Goal: Task Accomplishment & Management: Manage account settings

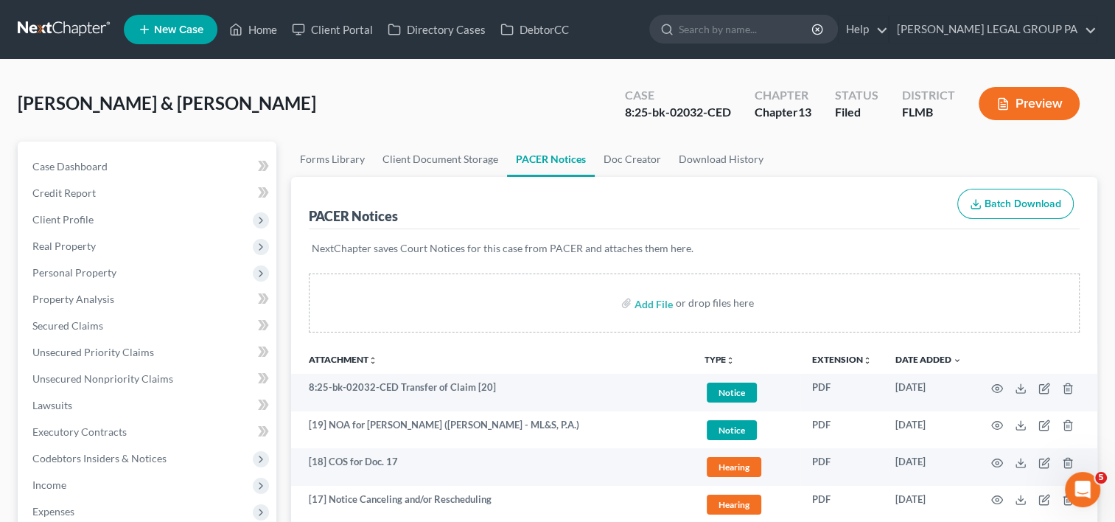
click at [71, 13] on nav "Home New Case Client Portal Directory Cases DebtorCC WELLER LEGAL GROUP PA kcas…" at bounding box center [557, 29] width 1115 height 59
click at [65, 31] on link at bounding box center [65, 29] width 94 height 27
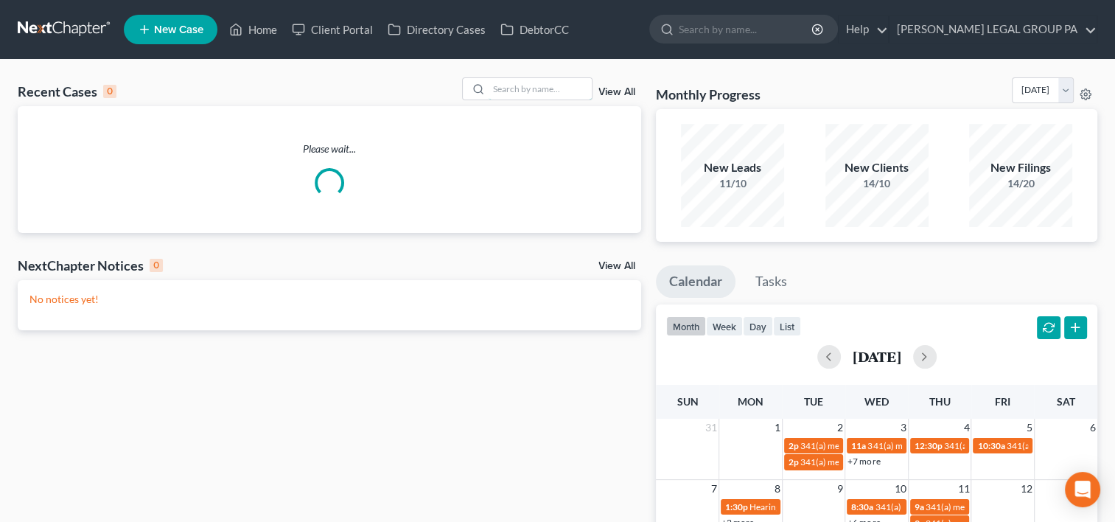
click at [528, 86] on input "search" at bounding box center [540, 88] width 103 height 21
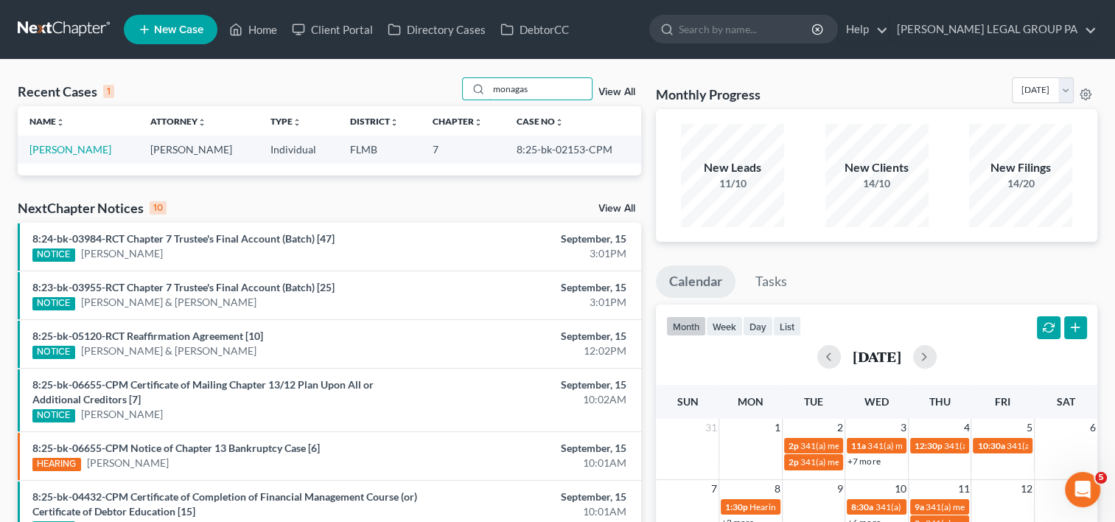
type input "monagas"
click at [44, 159] on td "[PERSON_NAME]" at bounding box center [78, 149] width 121 height 27
click at [60, 147] on link "[PERSON_NAME]" at bounding box center [70, 149] width 82 height 13
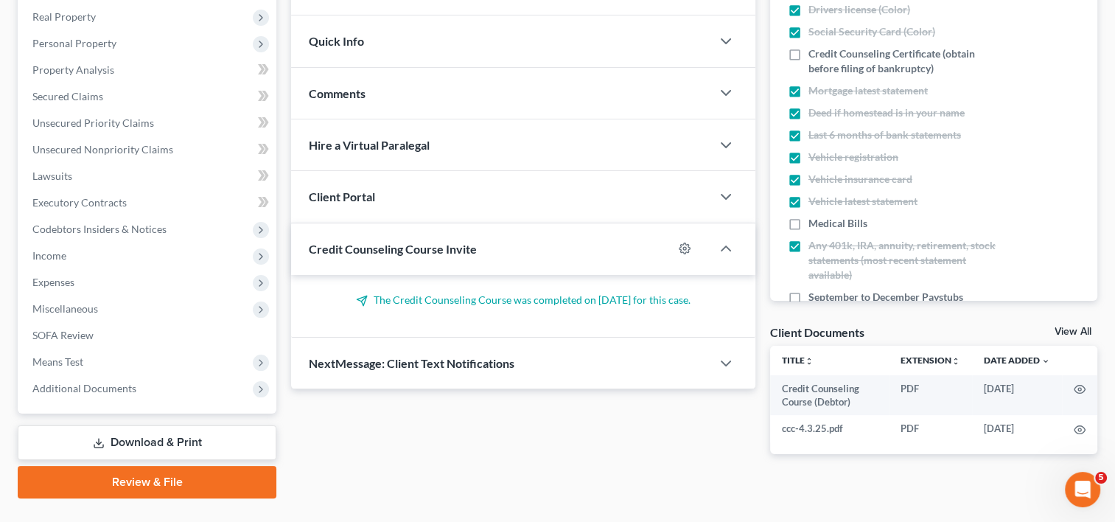
scroll to position [260, 0]
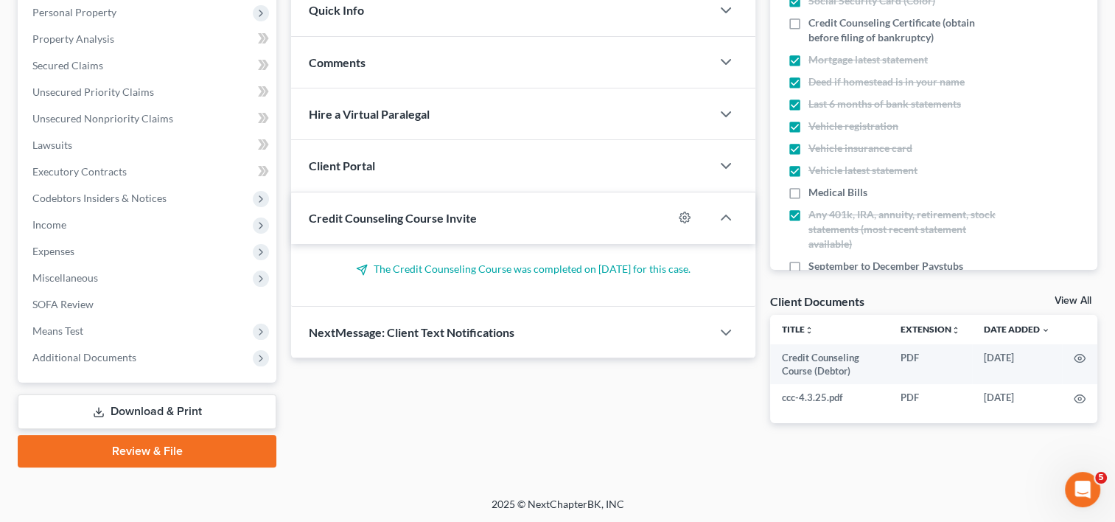
click at [122, 357] on span "Additional Documents" at bounding box center [84, 357] width 104 height 13
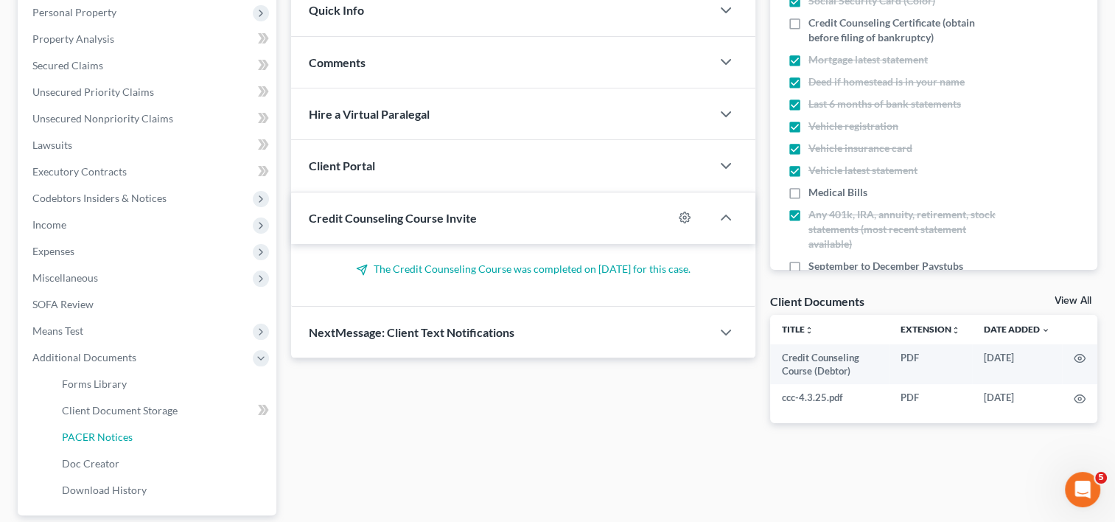
click at [120, 437] on span "PACER Notices" at bounding box center [97, 436] width 71 height 13
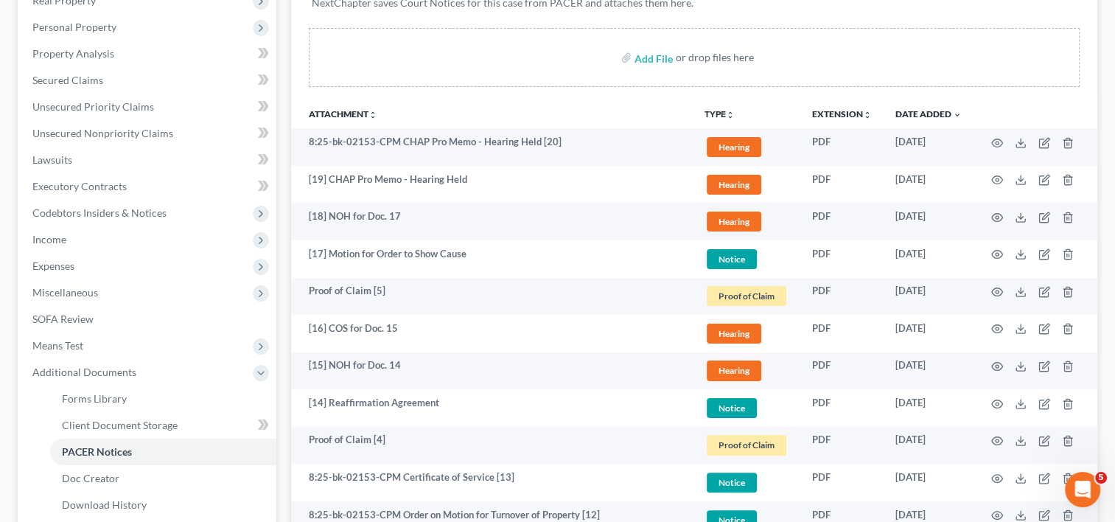
scroll to position [246, 0]
click at [1047, 140] on icon "button" at bounding box center [1045, 140] width 7 height 7
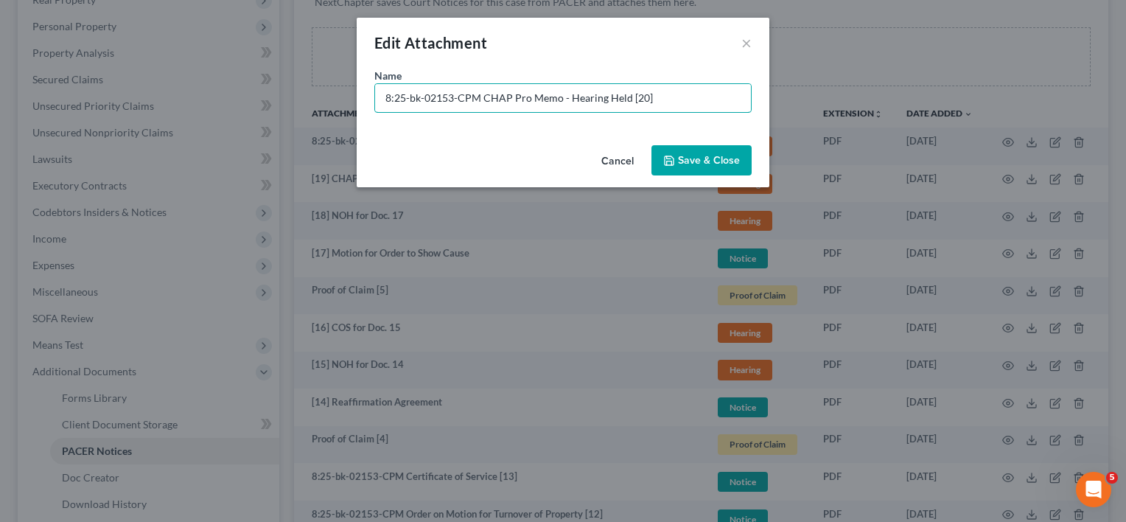
drag, startPoint x: 478, startPoint y: 97, endPoint x: -46, endPoint y: 74, distance: 523.8
click at [0, 74] on html "Home New Case Client Portal Directory Cases DebtorCC [PERSON_NAME] LEGAL GROUP …" at bounding box center [563, 505] width 1126 height 1503
type input "[20] CHAP Pro Memo - Hearing Held"
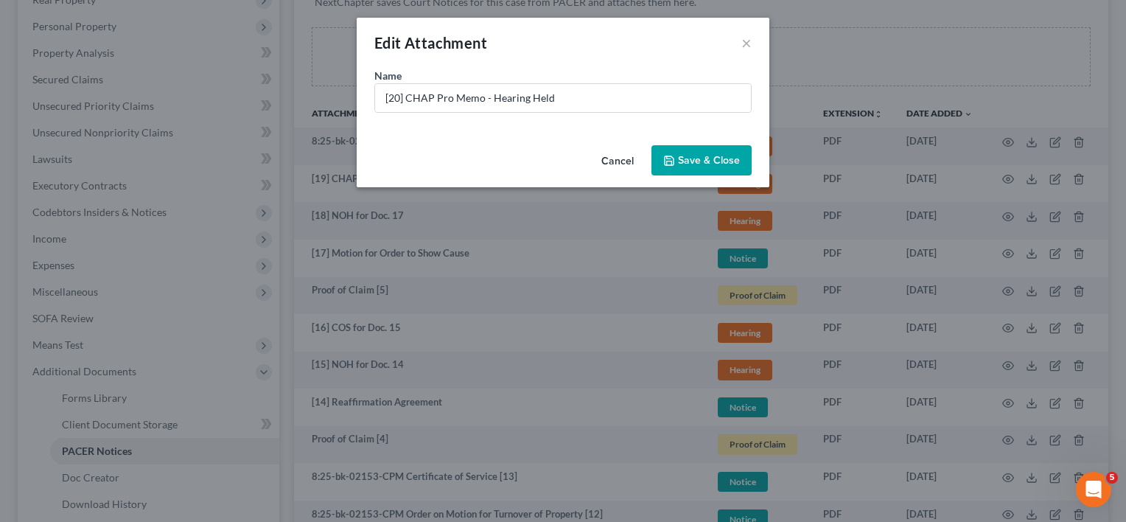
click at [690, 159] on span "Save & Close" at bounding box center [709, 160] width 62 height 13
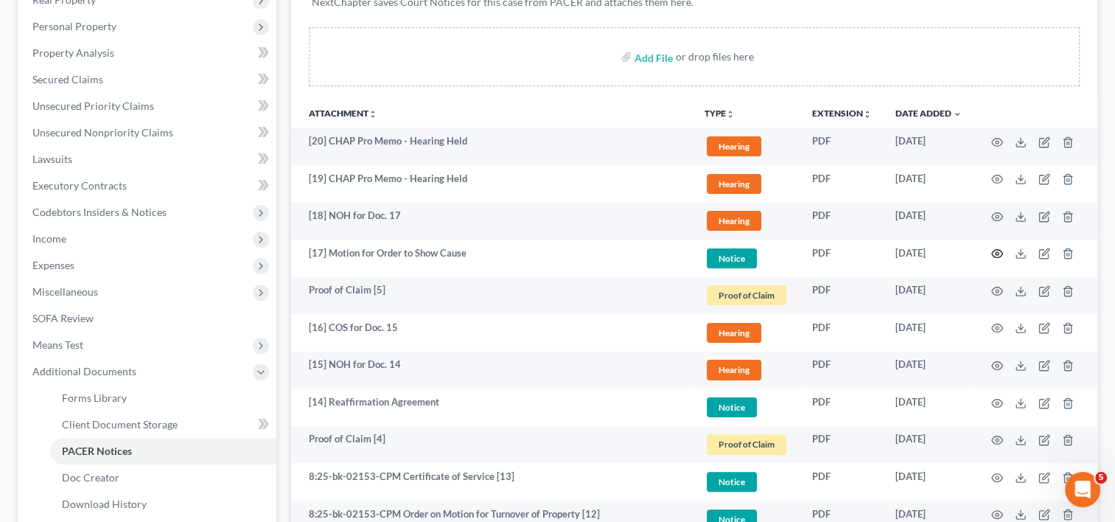
click at [996, 254] on circle "button" at bounding box center [997, 253] width 3 height 3
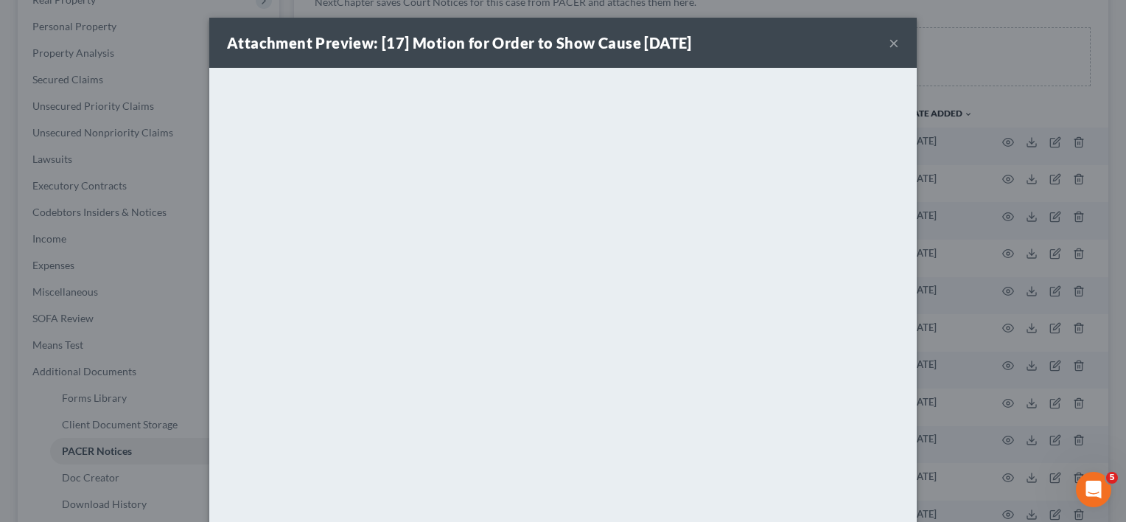
click at [889, 46] on button "×" at bounding box center [894, 43] width 10 height 18
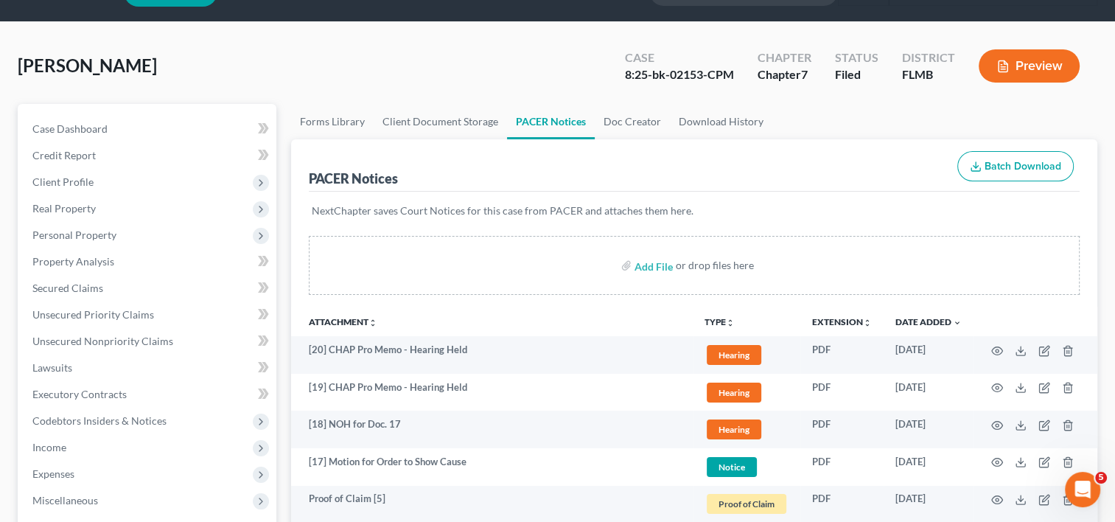
scroll to position [0, 0]
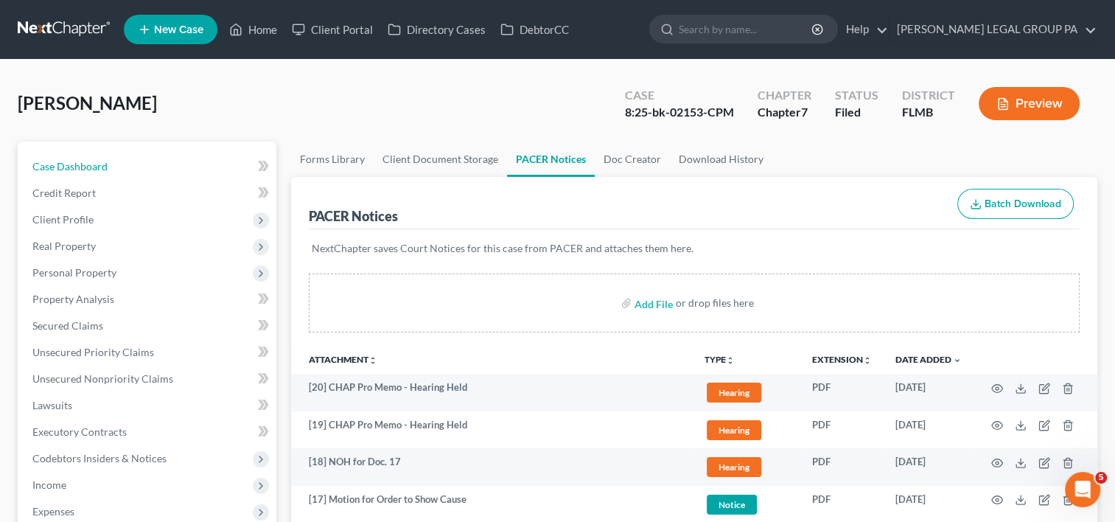
click at [74, 168] on span "Case Dashboard" at bounding box center [69, 166] width 75 height 13
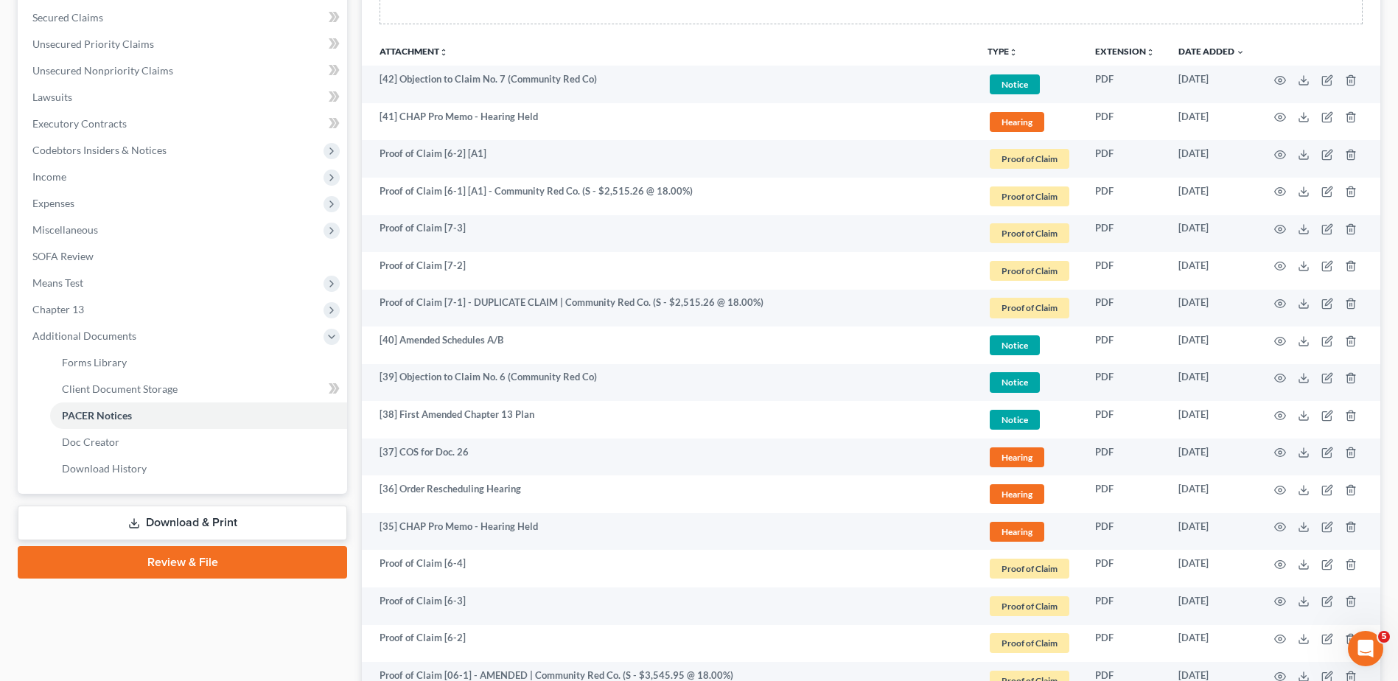
scroll to position [34, 0]
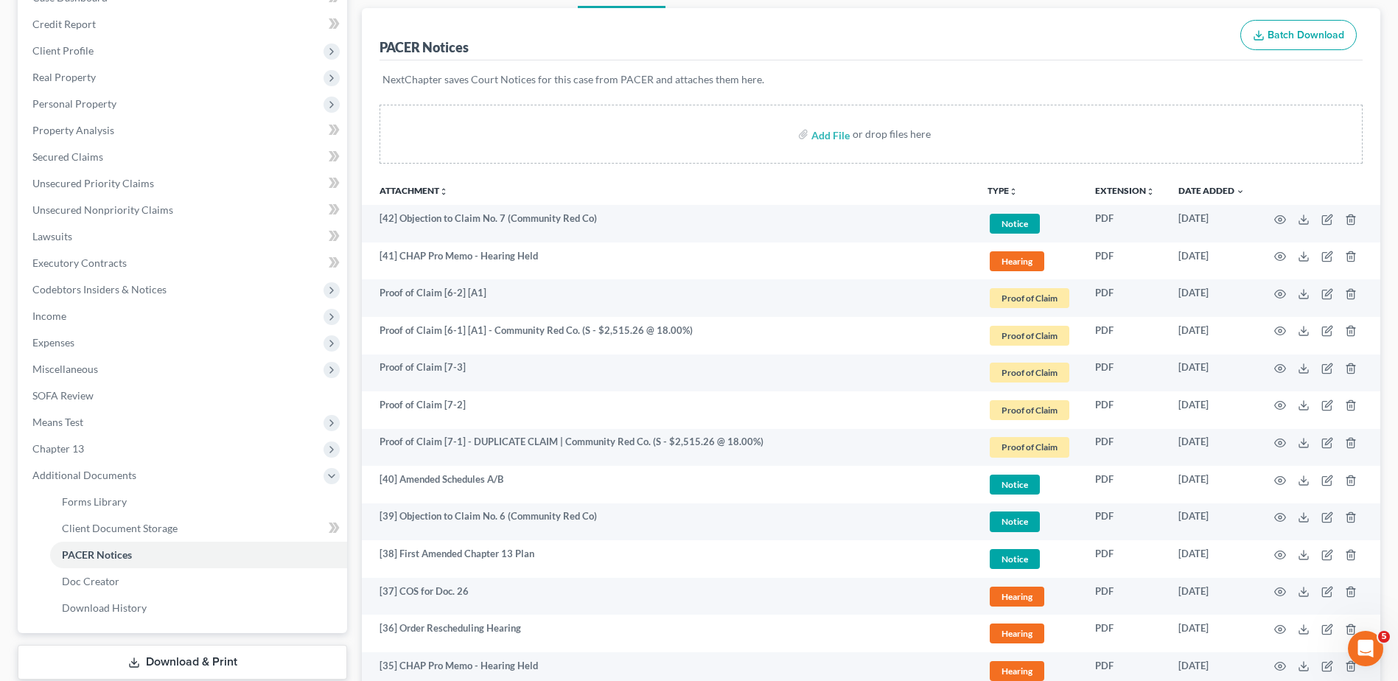
scroll to position [279, 0]
